Goal: Transaction & Acquisition: Purchase product/service

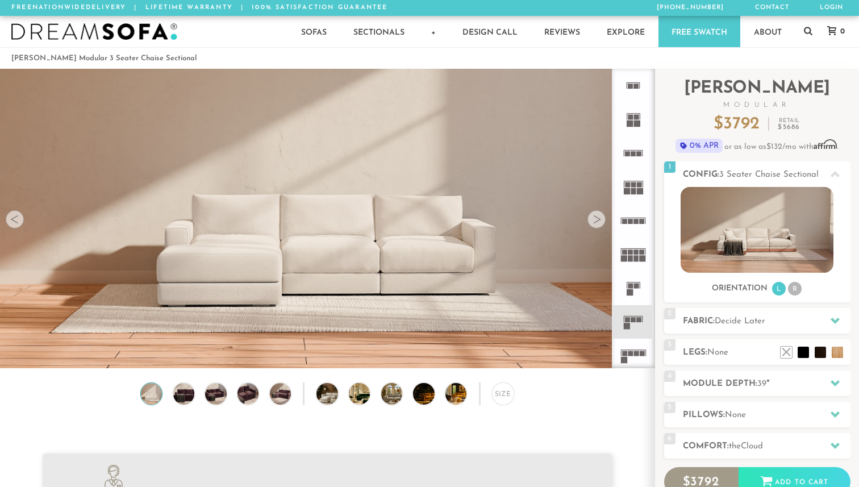
scroll to position [12617, 859]
click at [780, 317] on h2 "Fabric: Decide Later" at bounding box center [767, 321] width 168 height 13
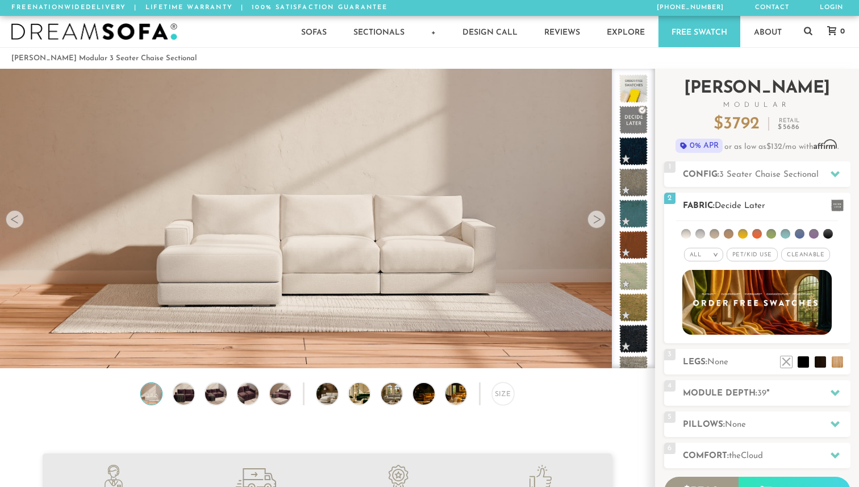
click at [684, 232] on li at bounding box center [686, 234] width 10 height 10
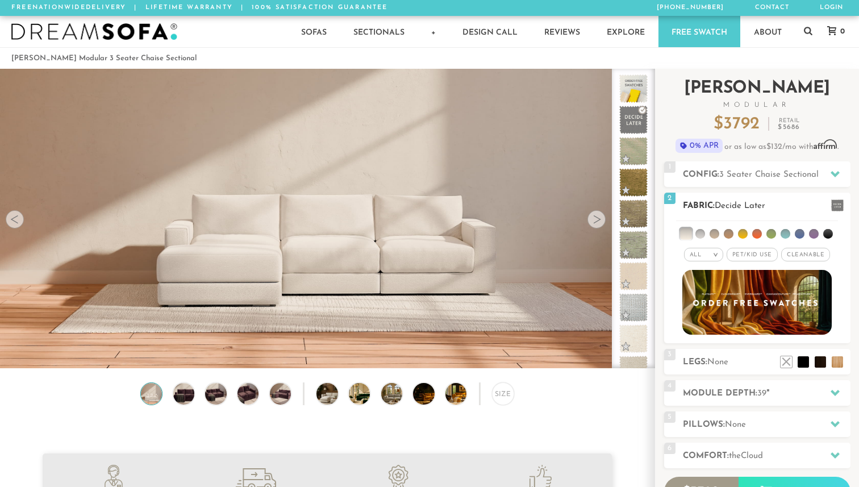
click at [687, 237] on li at bounding box center [685, 233] width 11 height 11
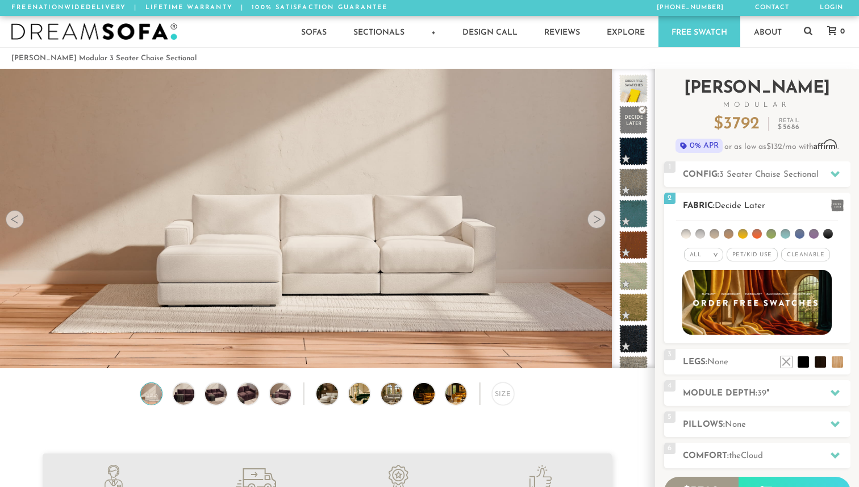
click at [705, 233] on li at bounding box center [700, 234] width 10 height 10
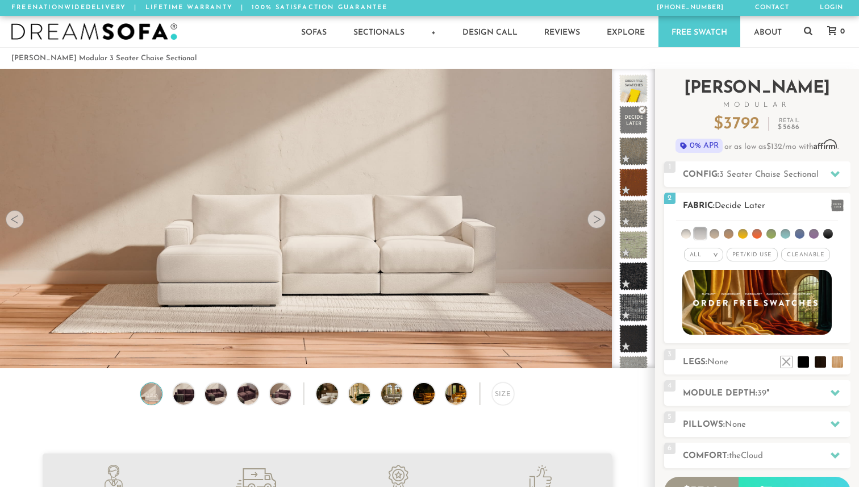
click at [697, 233] on li at bounding box center [699, 233] width 11 height 11
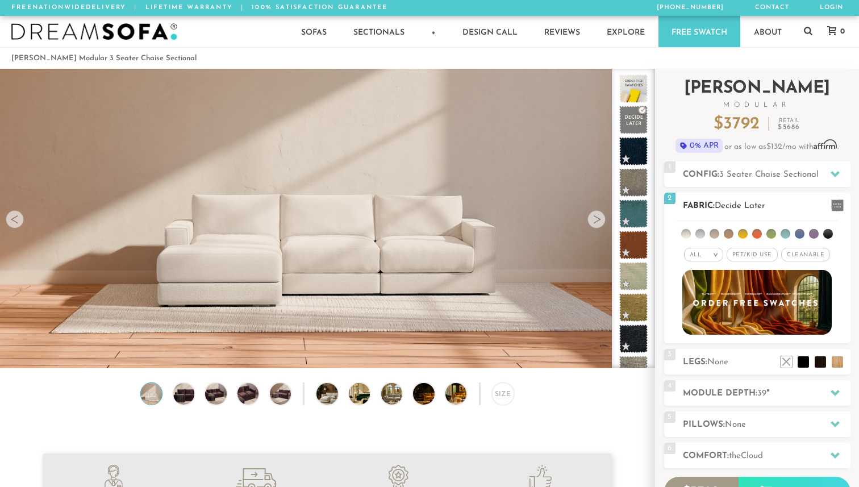
click at [697, 233] on li at bounding box center [700, 234] width 10 height 10
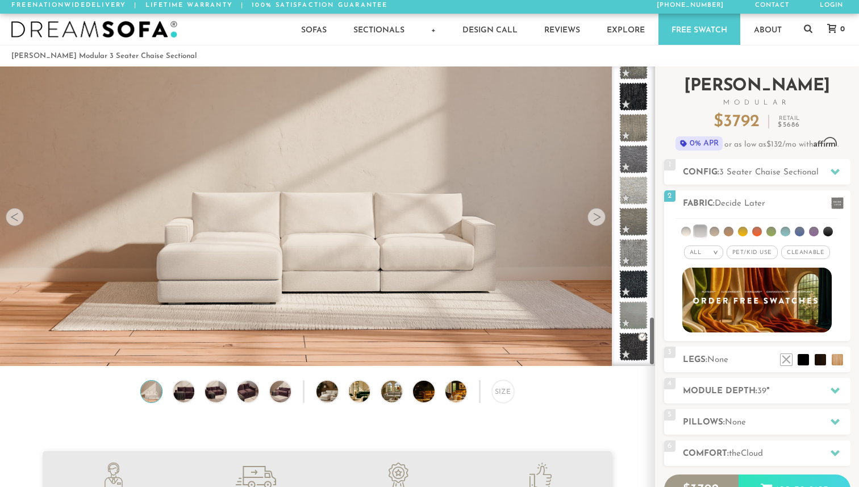
scroll to position [0, 0]
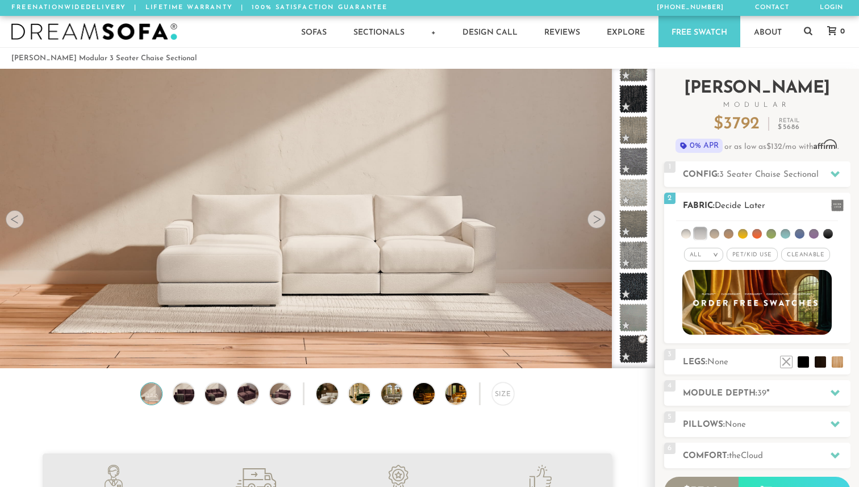
click at [683, 228] on ul at bounding box center [757, 231] width 162 height 21
click at [687, 232] on li at bounding box center [686, 234] width 10 height 10
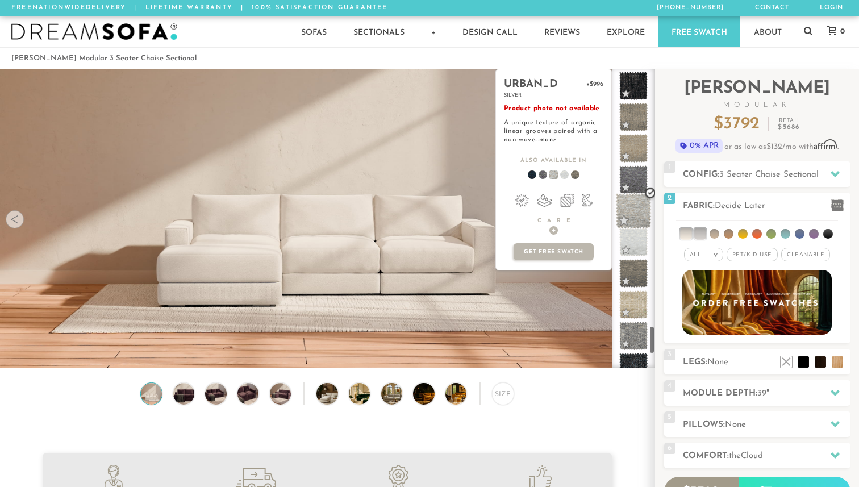
scroll to position [2710, 0]
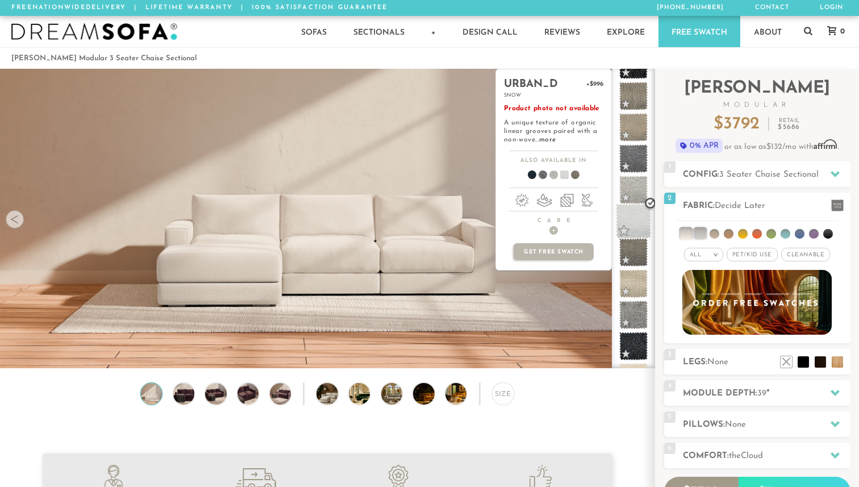
click at [633, 227] on span at bounding box center [634, 221] width 36 height 36
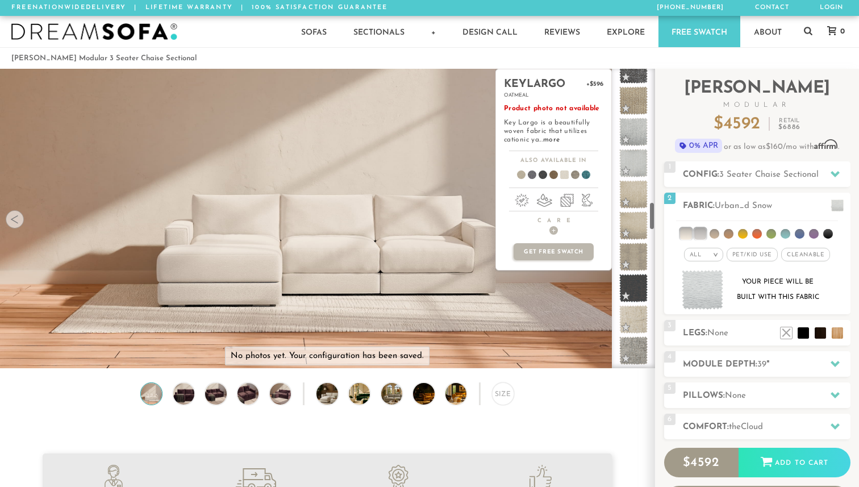
scroll to position [1535, 0]
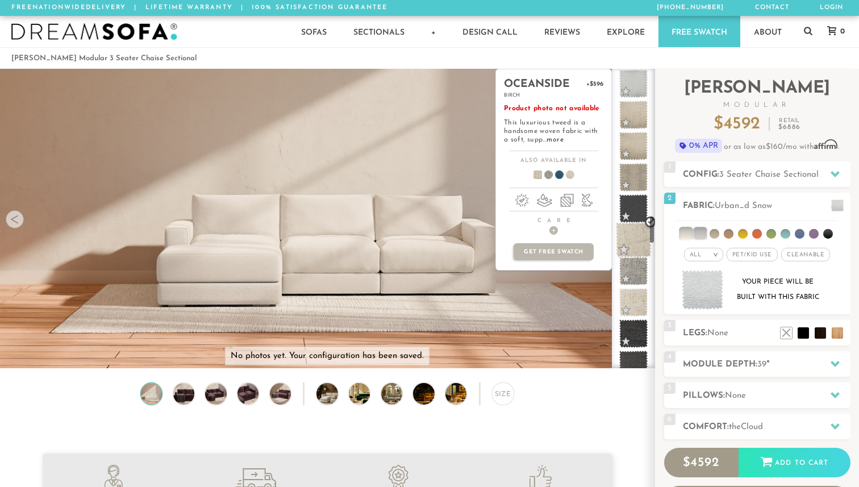
click at [635, 236] on span at bounding box center [634, 240] width 36 height 36
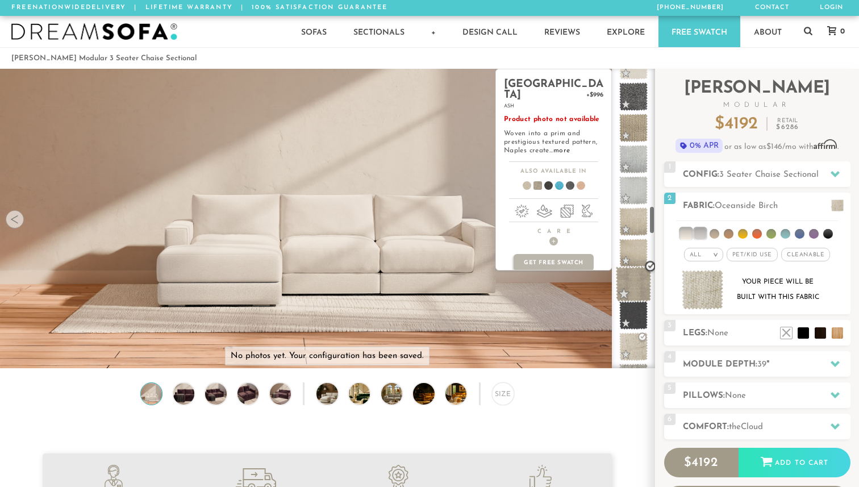
scroll to position [1425, 0]
click at [635, 257] on span at bounding box center [634, 256] width 36 height 36
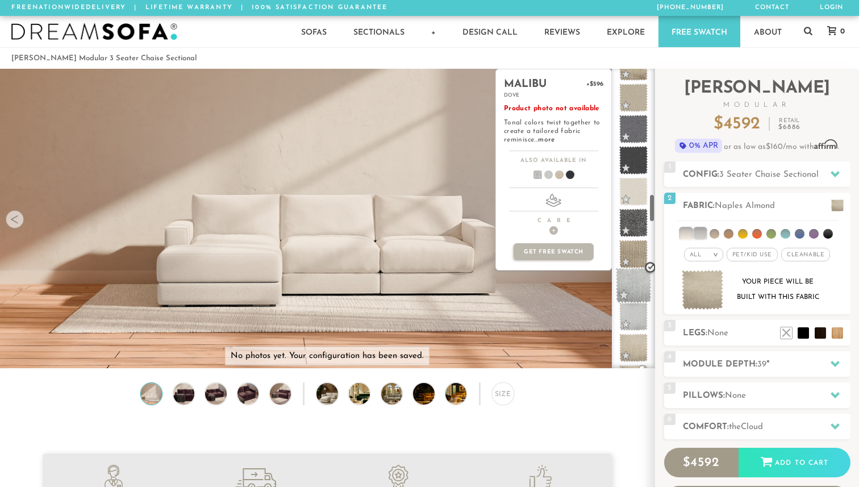
scroll to position [1283, 0]
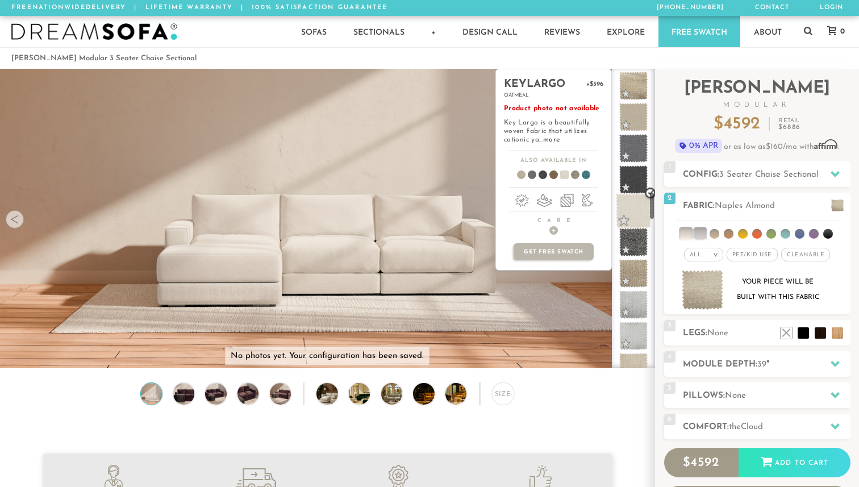
click at [635, 204] on span at bounding box center [634, 211] width 36 height 36
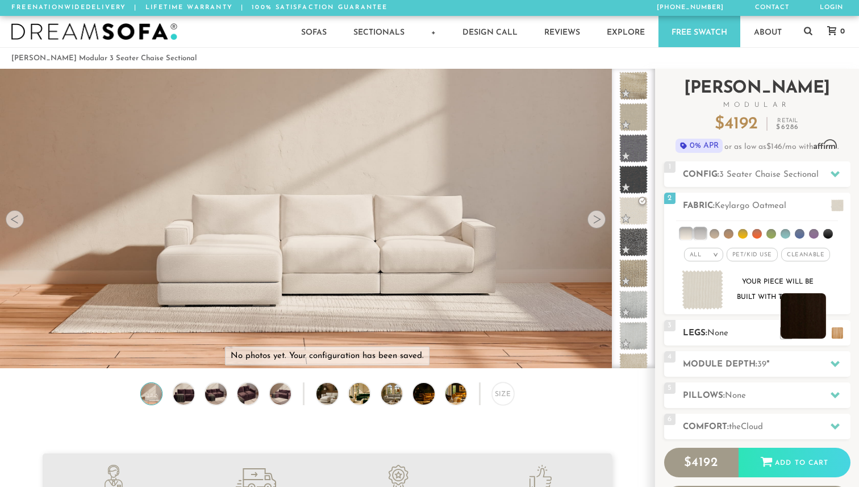
click at [819, 331] on li at bounding box center [802, 315] width 45 height 45
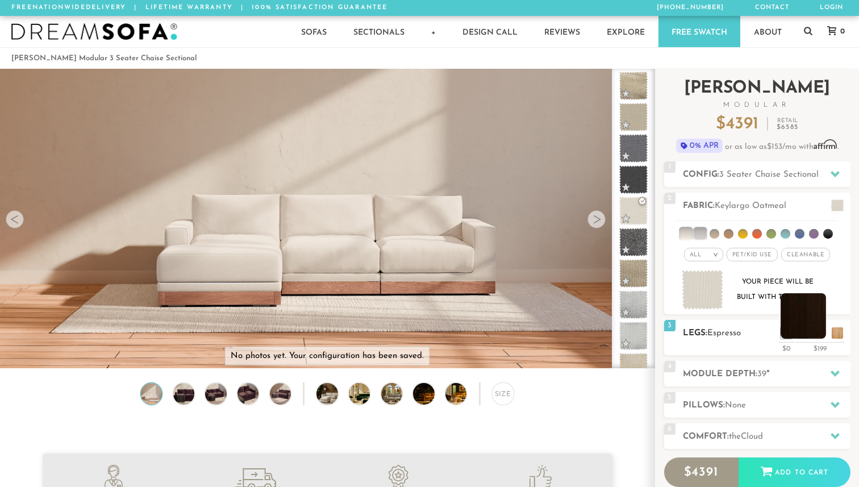
click at [820, 333] on li at bounding box center [802, 315] width 45 height 45
click at [818, 333] on li at bounding box center [802, 315] width 45 height 45
click at [803, 339] on h2 "Legs: Espresso" at bounding box center [767, 333] width 168 height 13
click at [803, 334] on li at bounding box center [785, 315] width 45 height 45
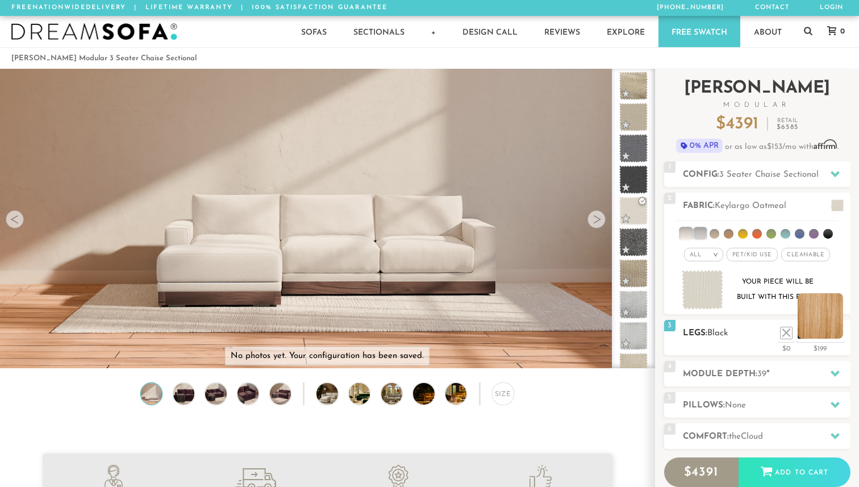
click at [840, 336] on li at bounding box center [819, 315] width 45 height 45
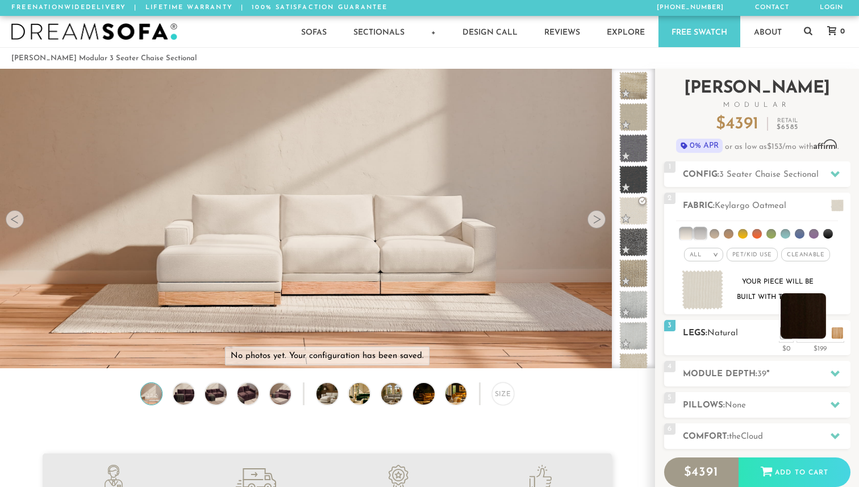
click at [819, 337] on li at bounding box center [802, 315] width 45 height 45
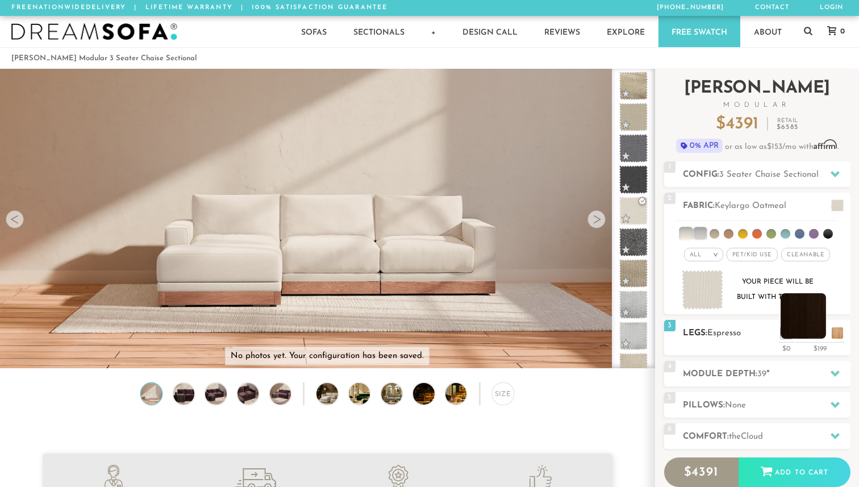
click at [809, 337] on li at bounding box center [802, 315] width 45 height 45
click at [800, 336] on li at bounding box center [785, 315] width 45 height 45
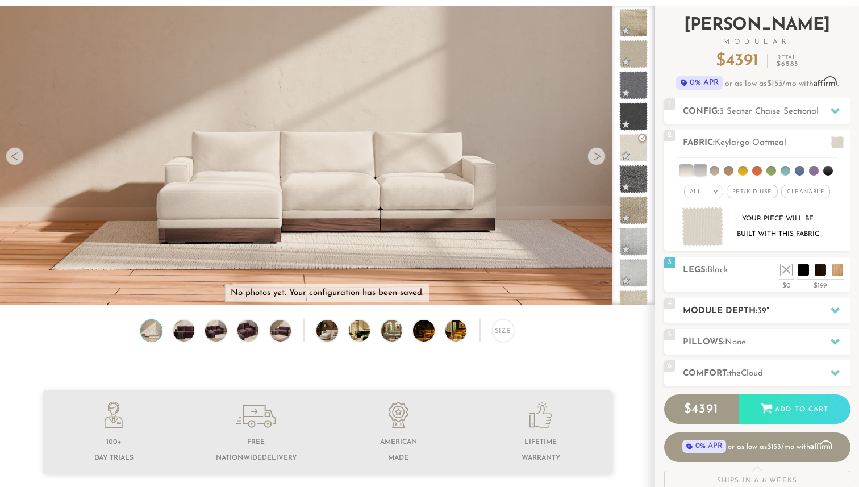
scroll to position [64, 0]
click at [705, 307] on h2 "Module Depth: 39 "" at bounding box center [767, 310] width 168 height 13
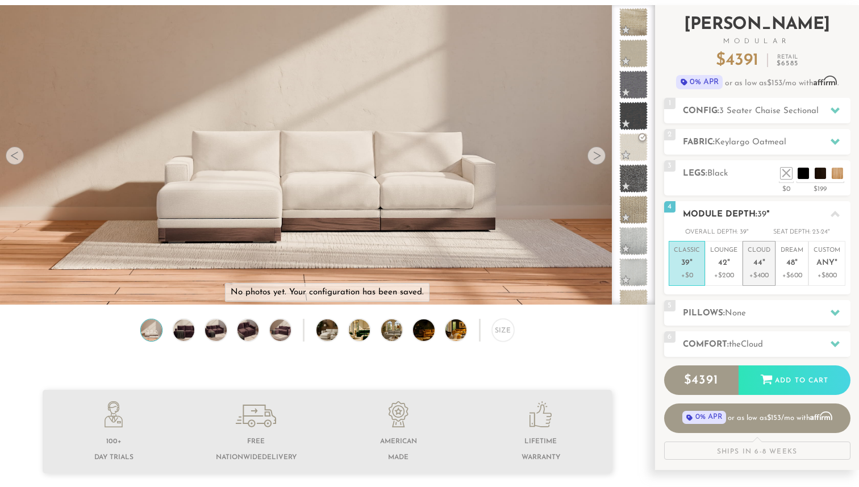
click at [754, 265] on span "44" at bounding box center [757, 263] width 9 height 10
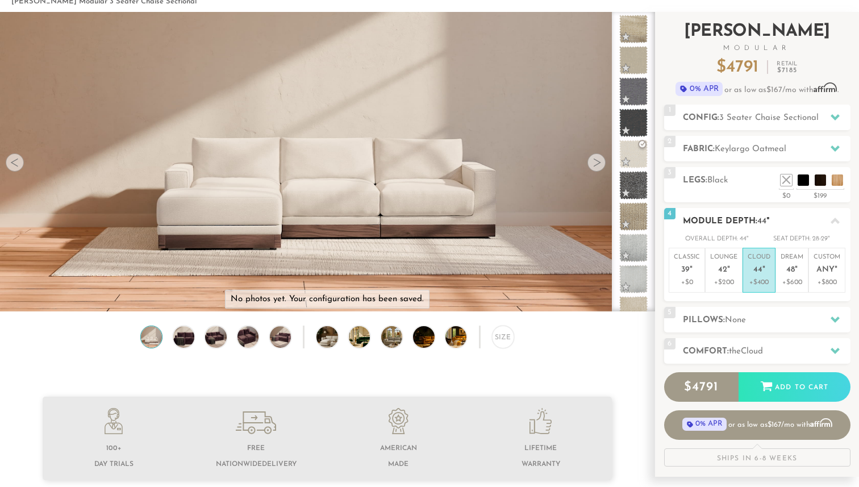
scroll to position [58, 0]
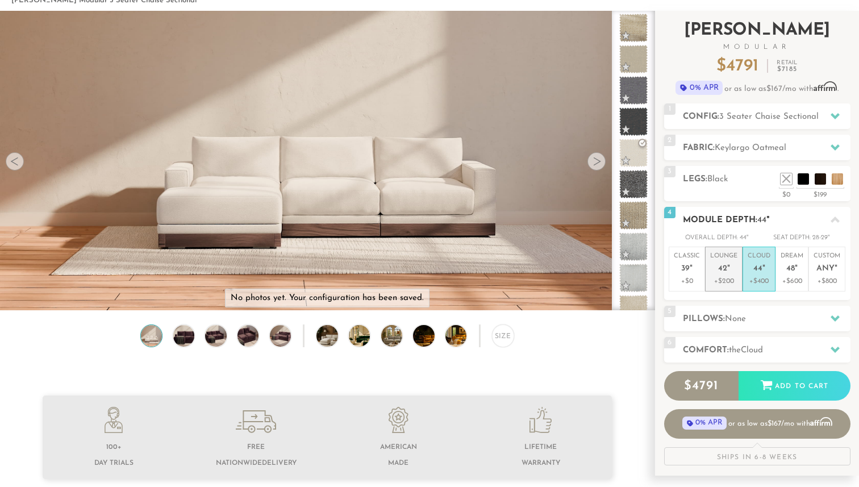
click at [733, 265] on p "Lounge 42 "" at bounding box center [723, 264] width 27 height 24
click at [694, 267] on p "Classic 39 "" at bounding box center [686, 264] width 26 height 24
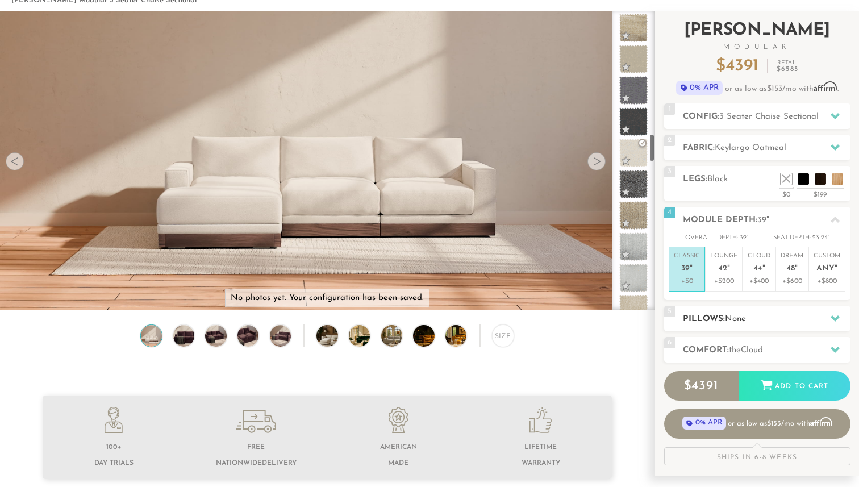
click at [740, 320] on span "None" at bounding box center [735, 319] width 21 height 9
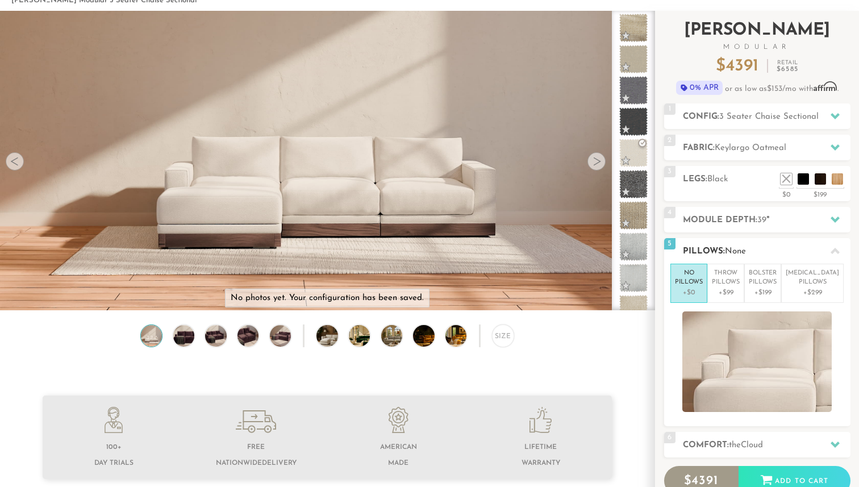
click at [702, 288] on p "+$0" at bounding box center [689, 292] width 28 height 10
click at [832, 248] on icon at bounding box center [834, 250] width 9 height 9
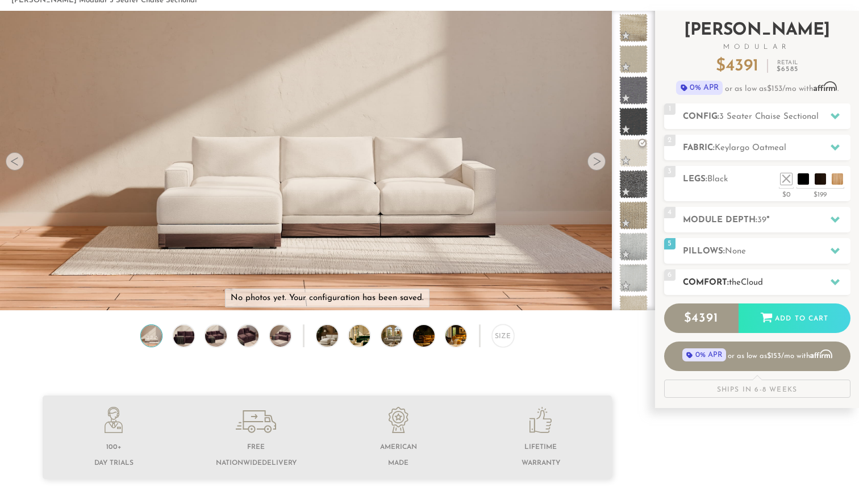
click at [729, 285] on h2 "Comfort: the Cloud" at bounding box center [767, 282] width 168 height 13
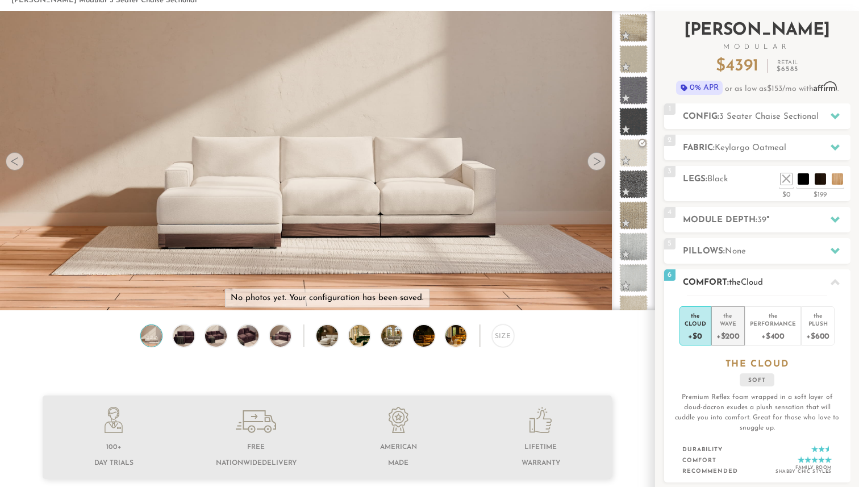
click at [726, 338] on div "+$200" at bounding box center [727, 335] width 23 height 16
